Goal: Information Seeking & Learning: Learn about a topic

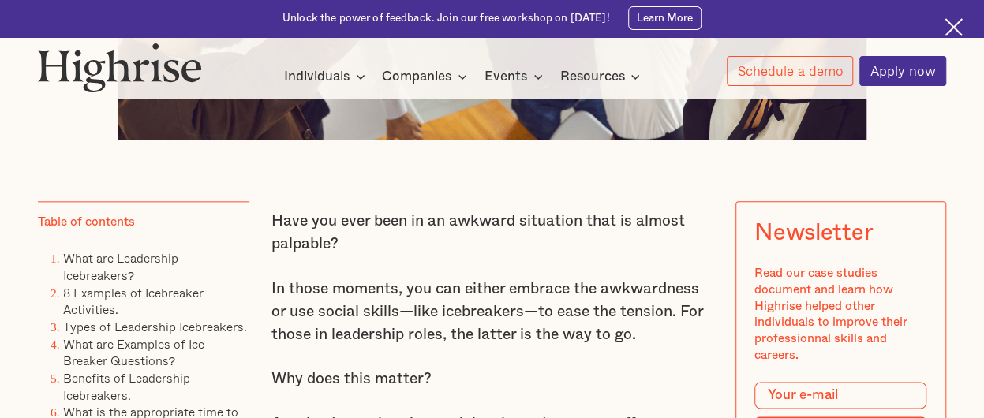
scroll to position [868, 0]
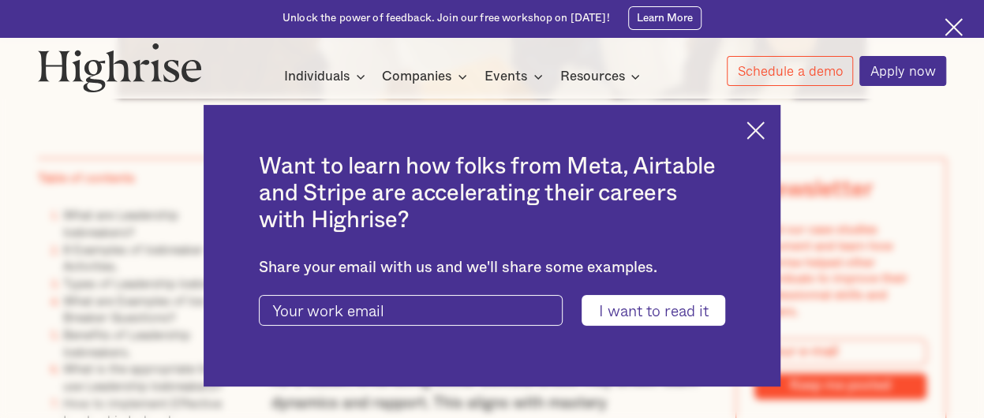
click at [760, 129] on img at bounding box center [755, 130] width 18 height 18
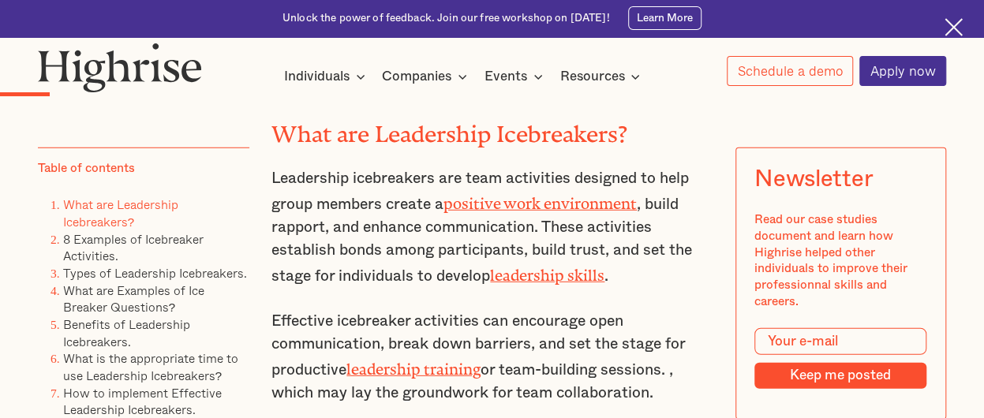
scroll to position [2130, 0]
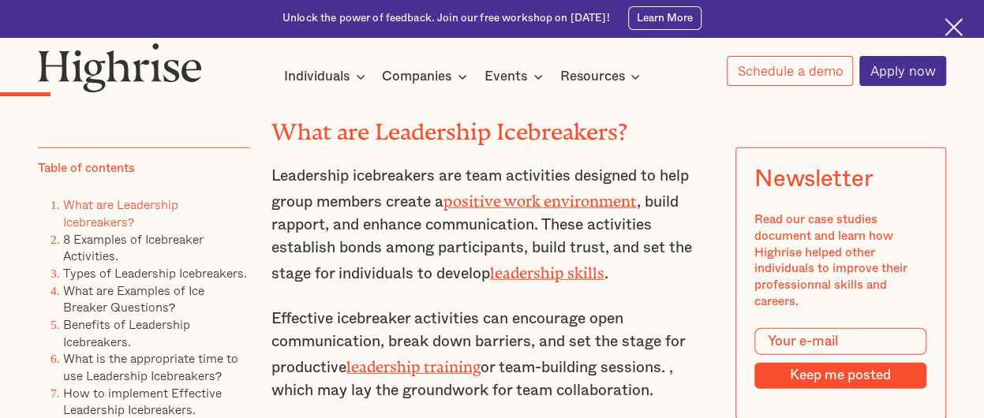
click at [543, 203] on link "positive work environment" at bounding box center [539, 197] width 193 height 10
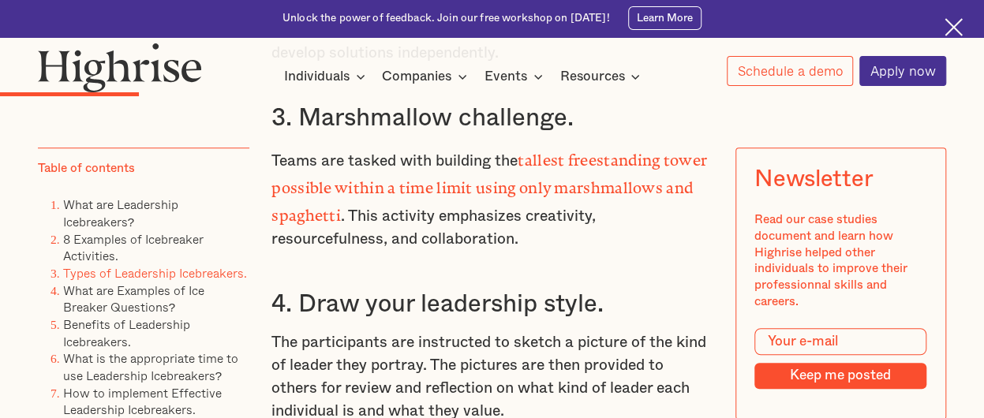
scroll to position [3549, 0]
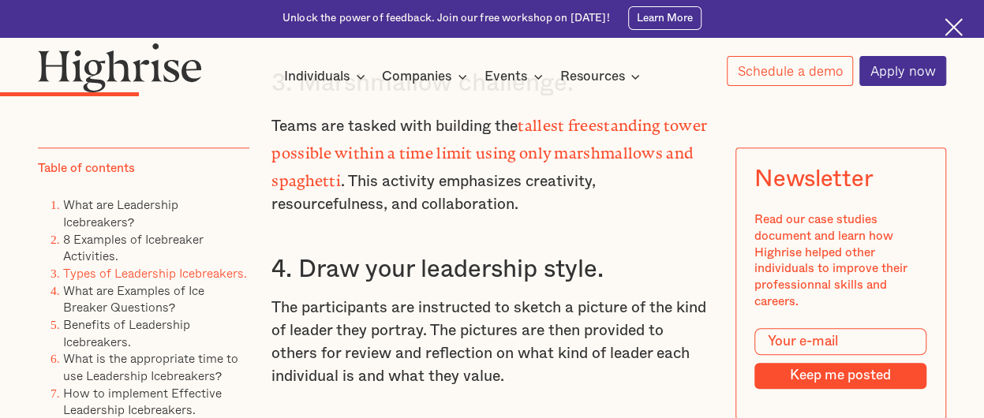
click at [136, 275] on link "Types of Leadership Icebreakers." at bounding box center [155, 272] width 184 height 19
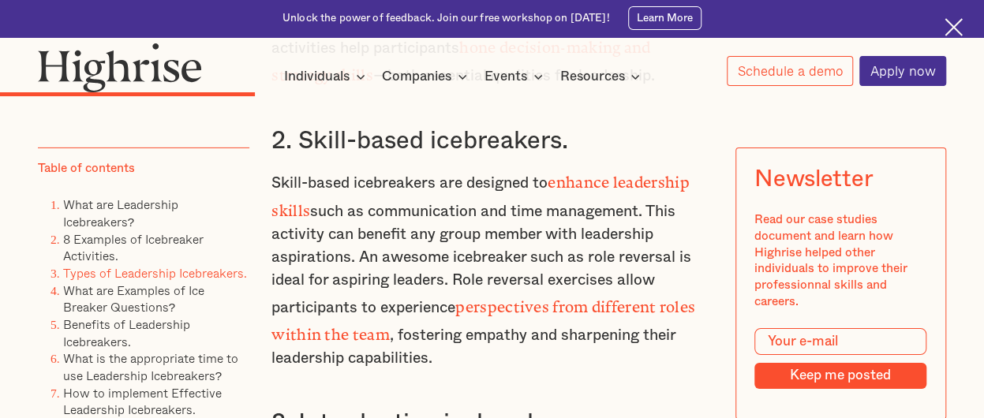
scroll to position [5481, 0]
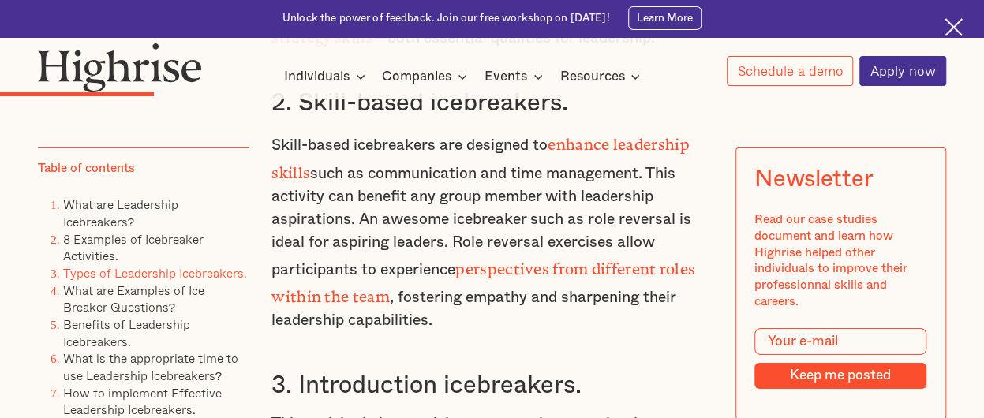
scroll to position [3549, 0]
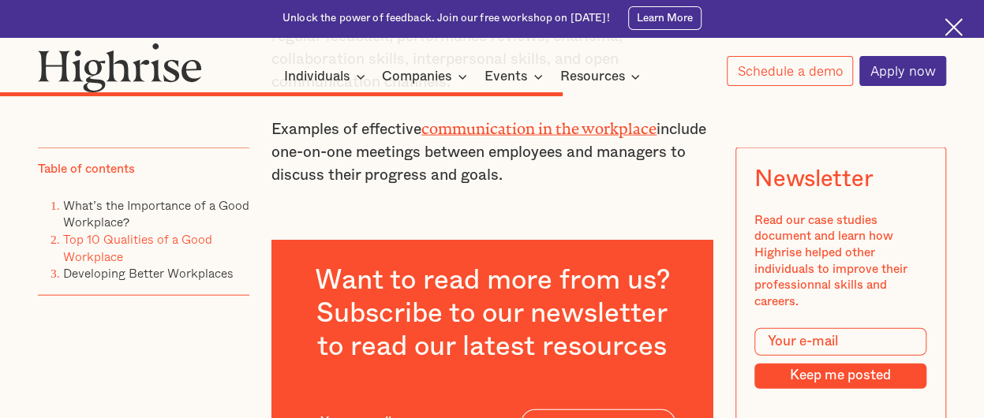
scroll to position [4654, 0]
